Goal: Find specific page/section: Find specific page/section

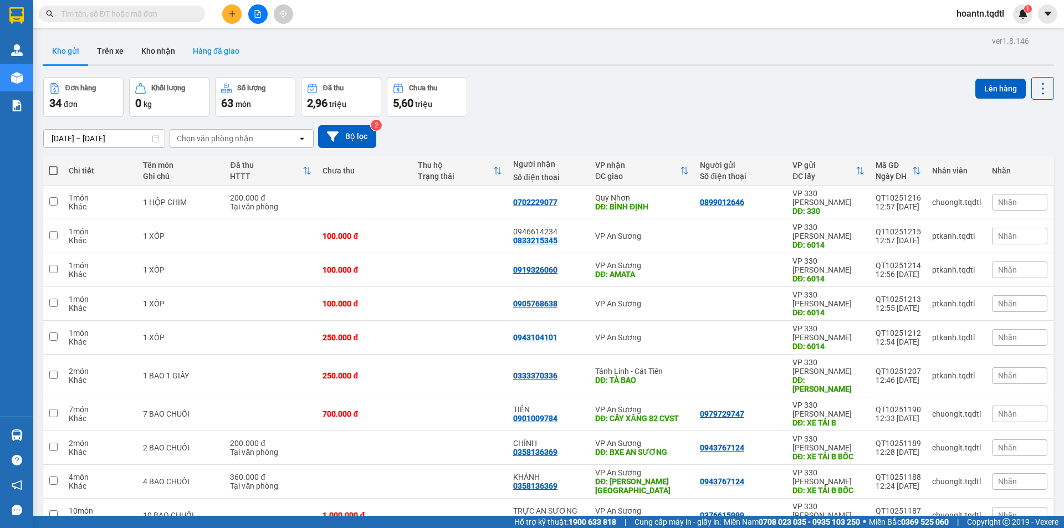
click at [217, 53] on button "Hàng đã giao" at bounding box center [216, 51] width 64 height 27
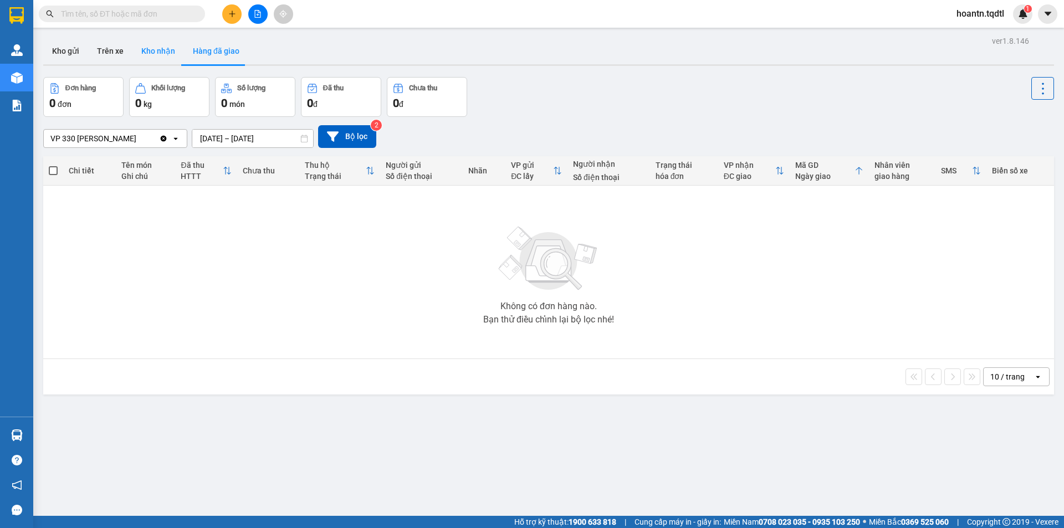
click at [153, 49] on button "Kho nhận" at bounding box center [158, 51] width 52 height 27
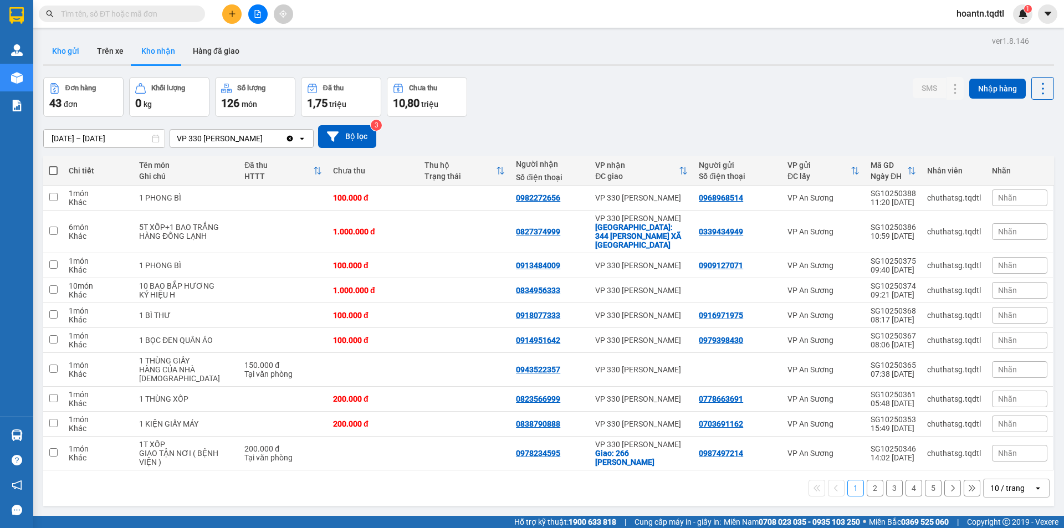
click at [75, 50] on button "Kho gửi" at bounding box center [65, 51] width 45 height 27
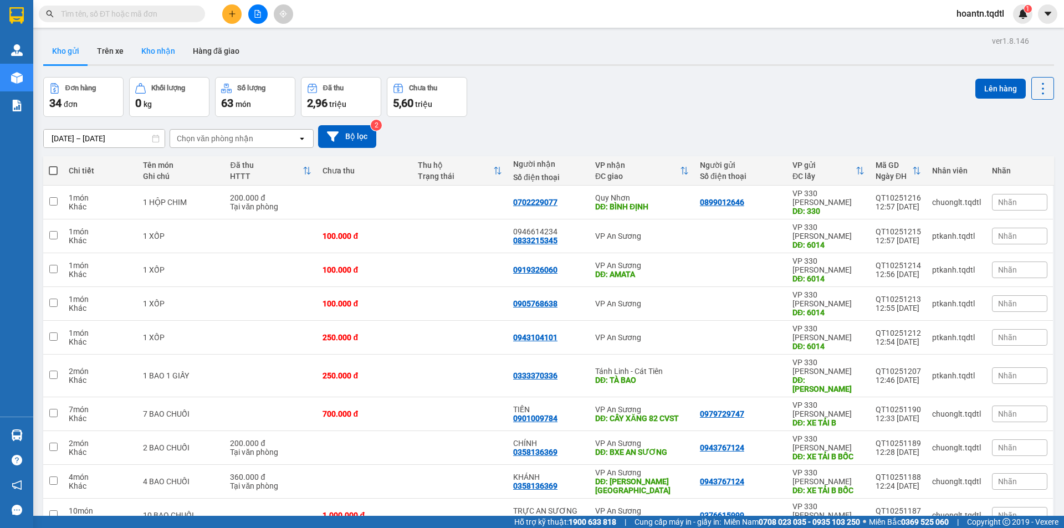
click at [166, 50] on button "Kho nhận" at bounding box center [158, 51] width 52 height 27
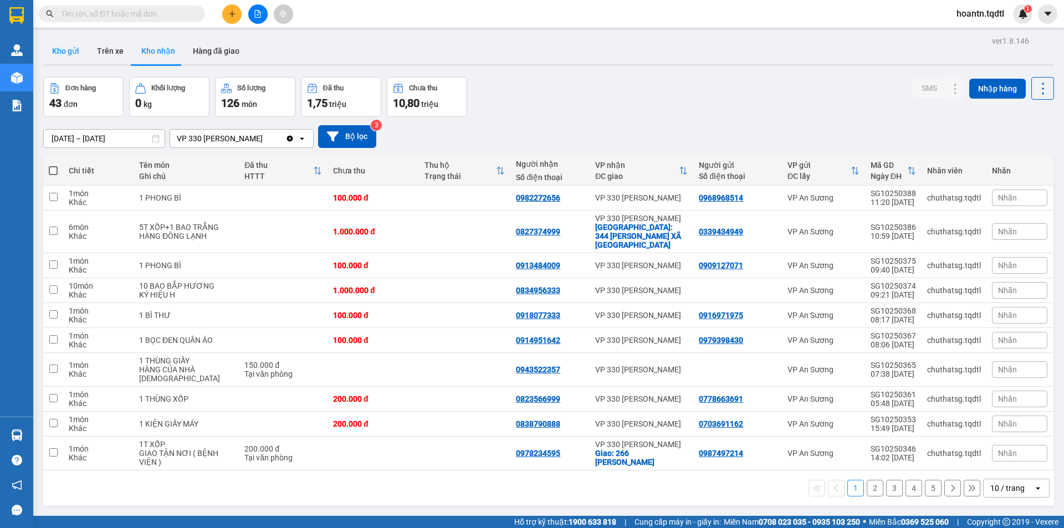
click at [70, 48] on button "Kho gửi" at bounding box center [65, 51] width 45 height 27
